Goal: Task Accomplishment & Management: Manage account settings

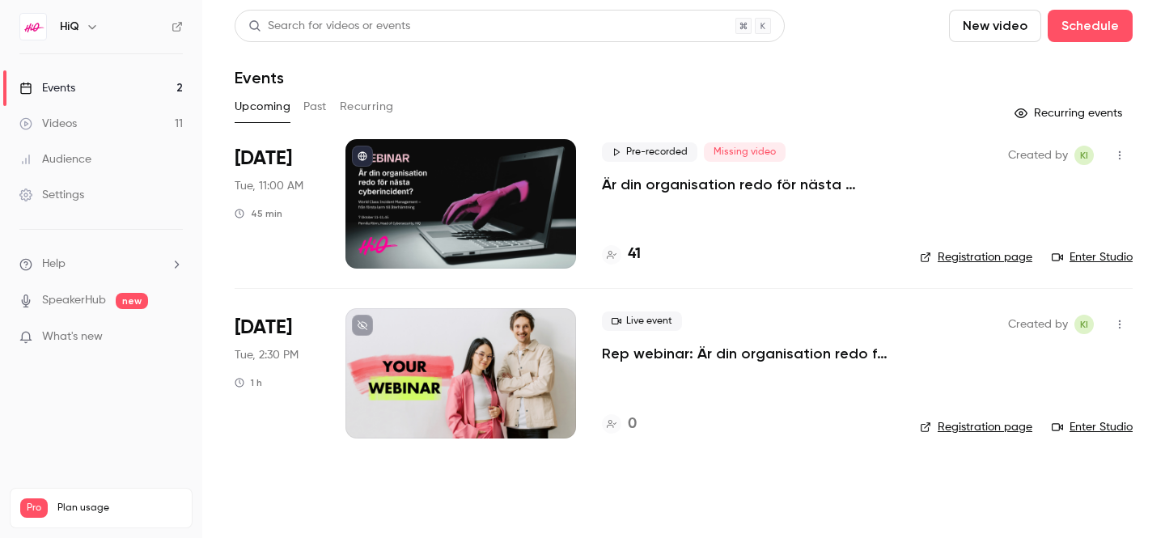
click at [681, 189] on p "Är din organisation redo för nästa cyberincident?" at bounding box center [748, 184] width 292 height 19
click at [967, 257] on link "Registration page" at bounding box center [976, 257] width 112 height 16
click at [632, 257] on h4 "41" at bounding box center [634, 255] width 13 height 22
